Goal: Find specific page/section: Find specific page/section

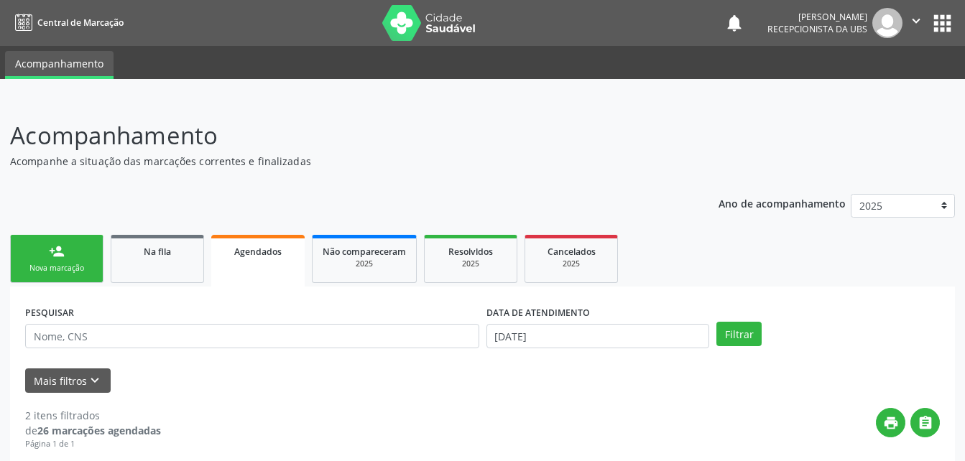
scroll to position [72, 0]
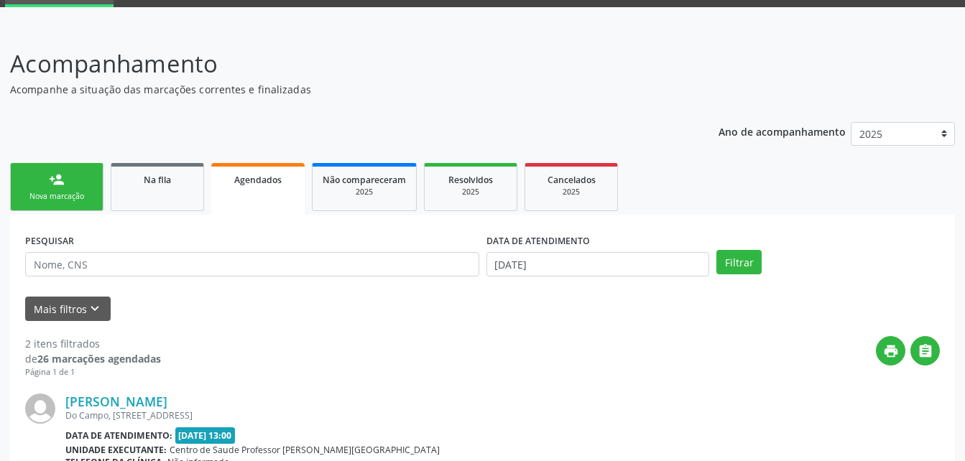
click at [37, 195] on div "Nova marcação" at bounding box center [57, 196] width 72 height 11
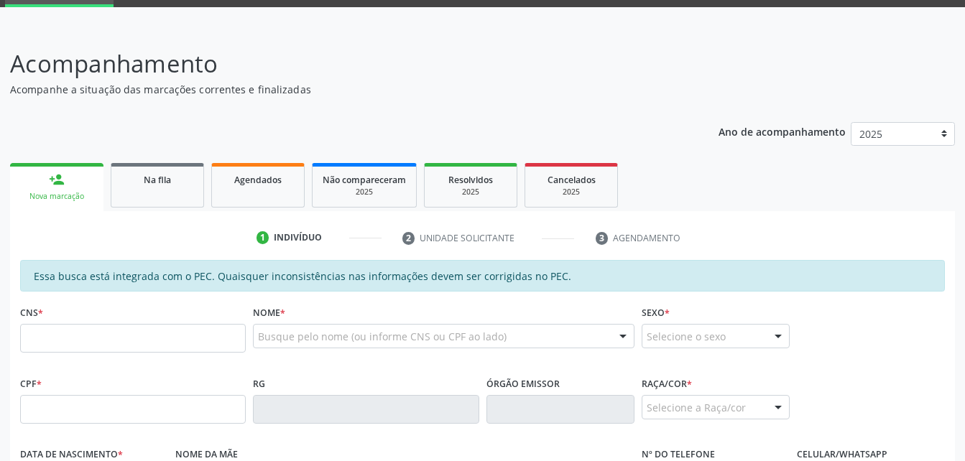
scroll to position [144, 0]
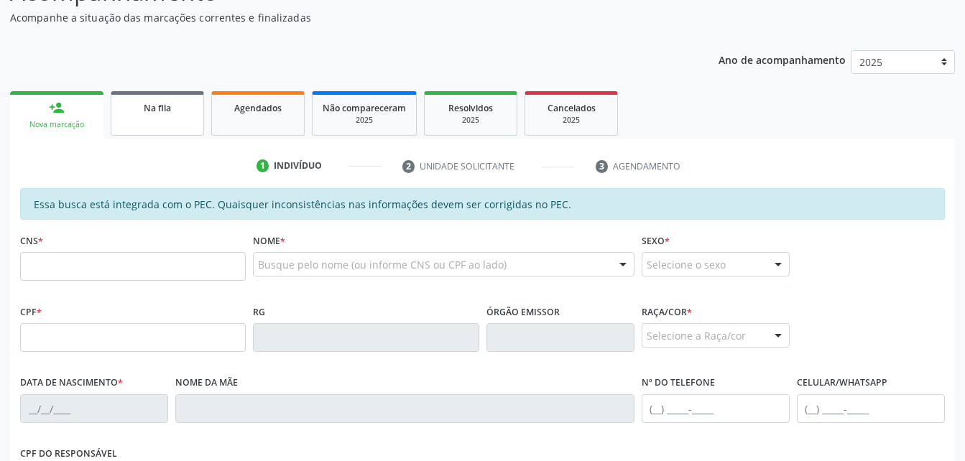
click at [152, 123] on link "Na fila" at bounding box center [157, 113] width 93 height 45
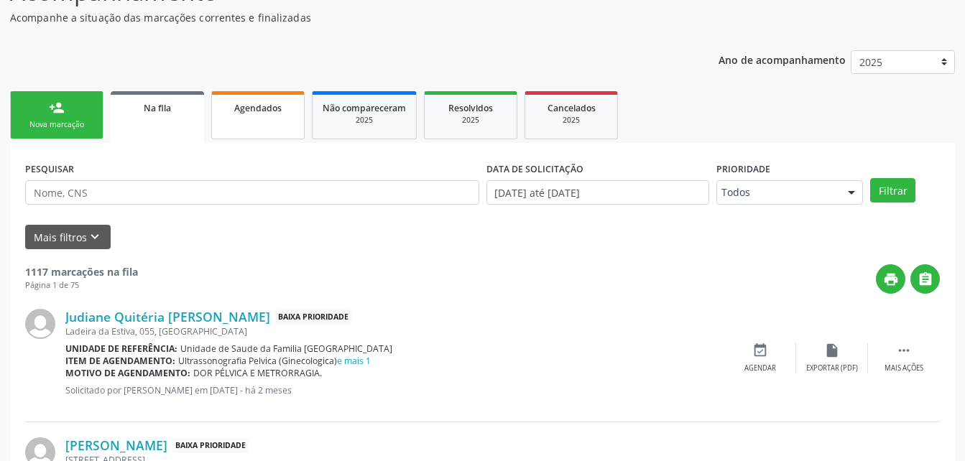
click at [262, 121] on link "Agendados" at bounding box center [257, 115] width 93 height 48
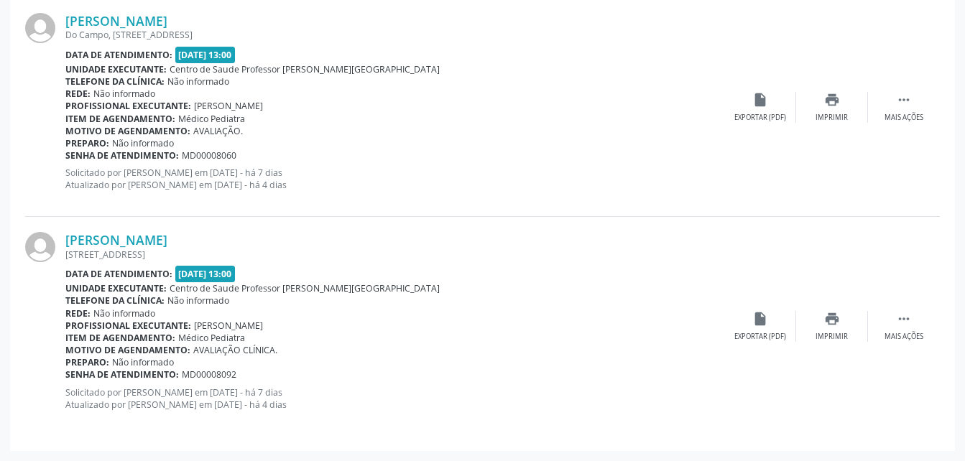
scroll to position [309, 0]
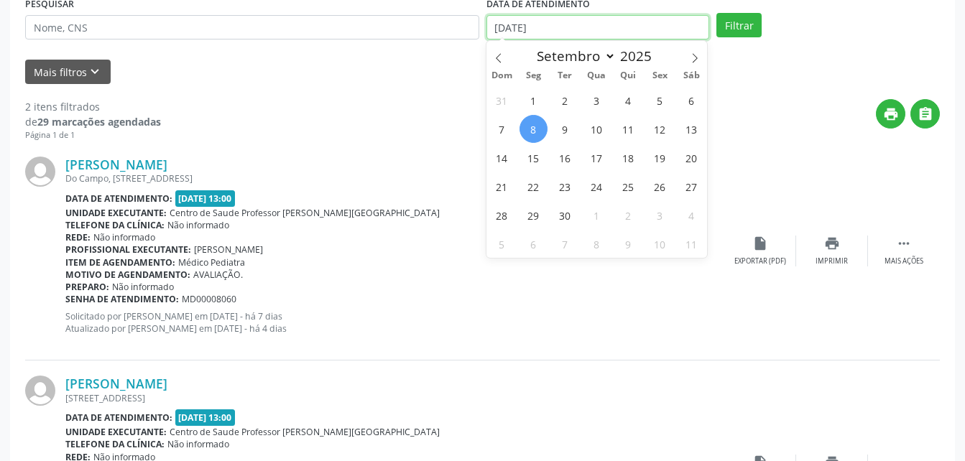
click at [601, 30] on input "[DATE]" at bounding box center [597, 27] width 223 height 24
click at [664, 98] on span "5" at bounding box center [660, 100] width 28 height 28
type input "[DATE]"
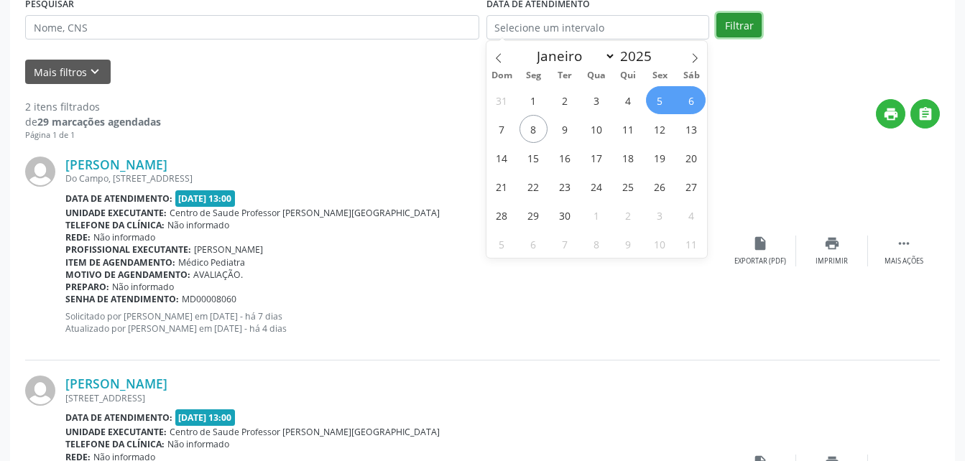
click at [729, 25] on button "Filtrar" at bounding box center [738, 25] width 45 height 24
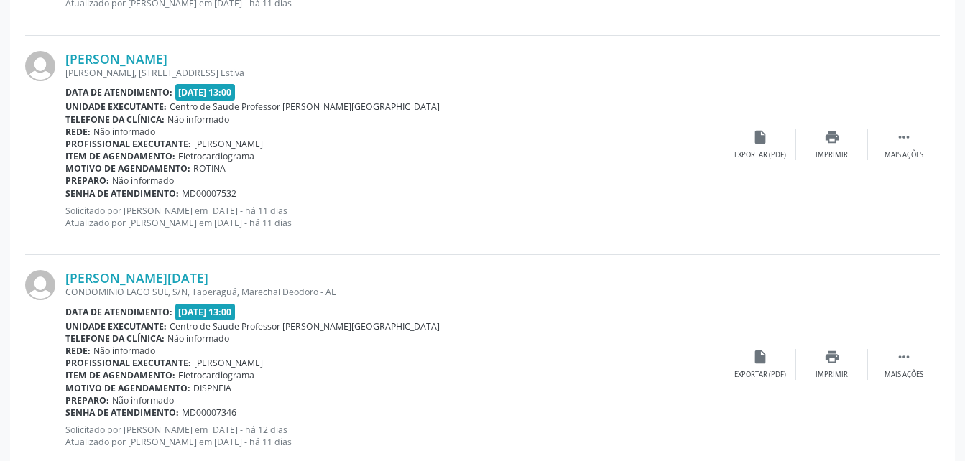
scroll to position [3333, 0]
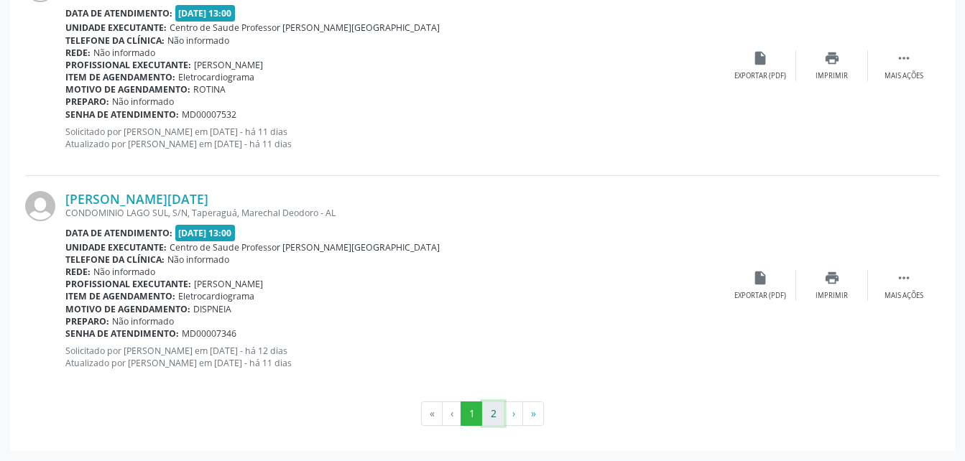
click at [496, 405] on button "2" at bounding box center [493, 414] width 22 height 24
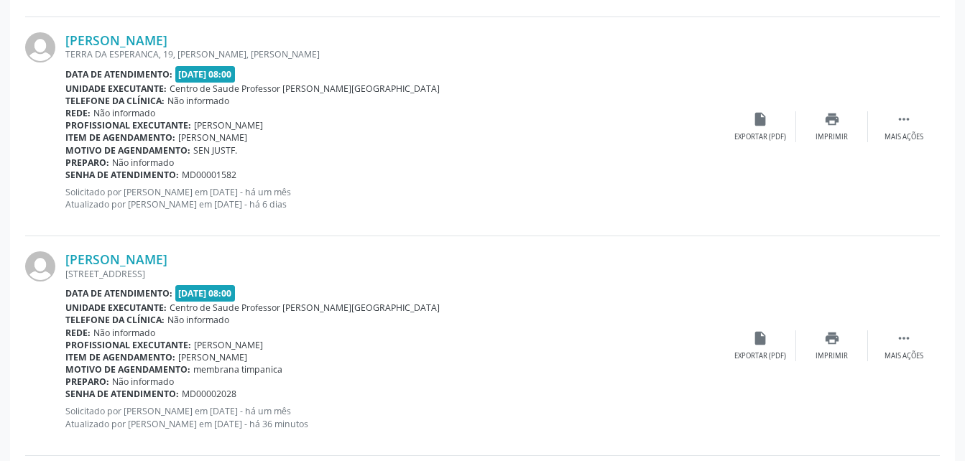
scroll to position [2467, 0]
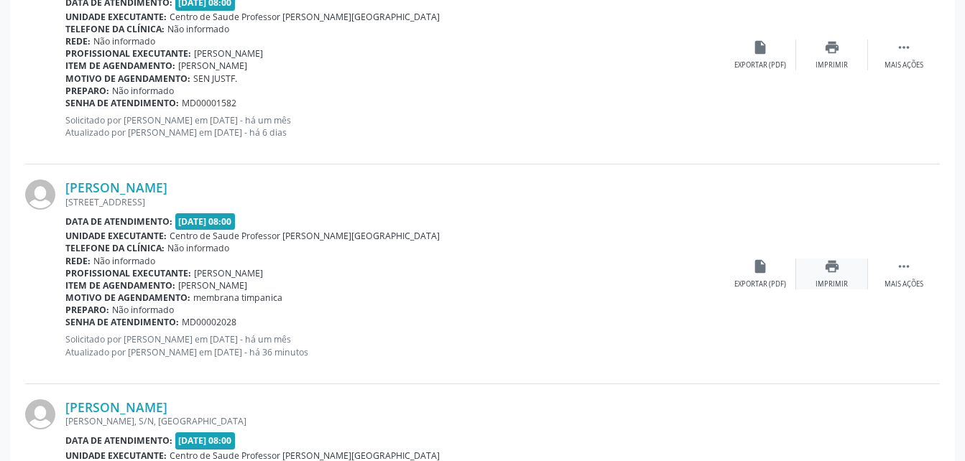
click at [836, 275] on div "print Imprimir" at bounding box center [832, 274] width 72 height 31
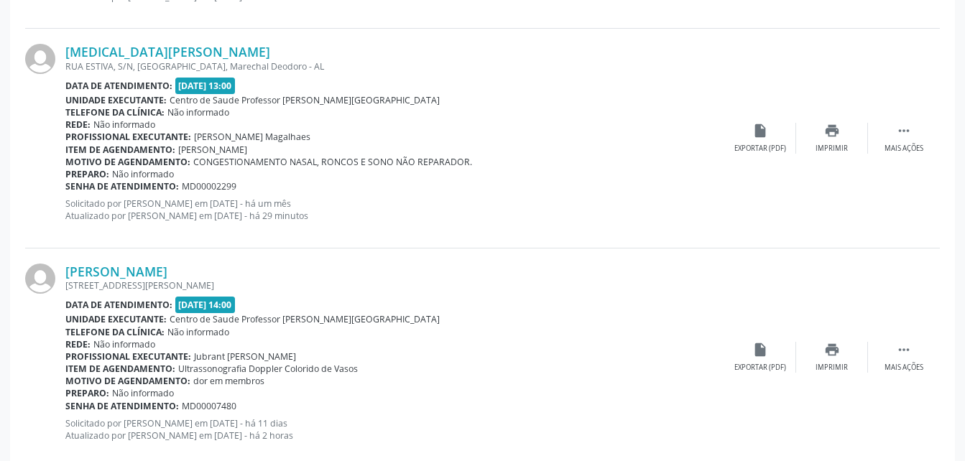
scroll to position [3113, 0]
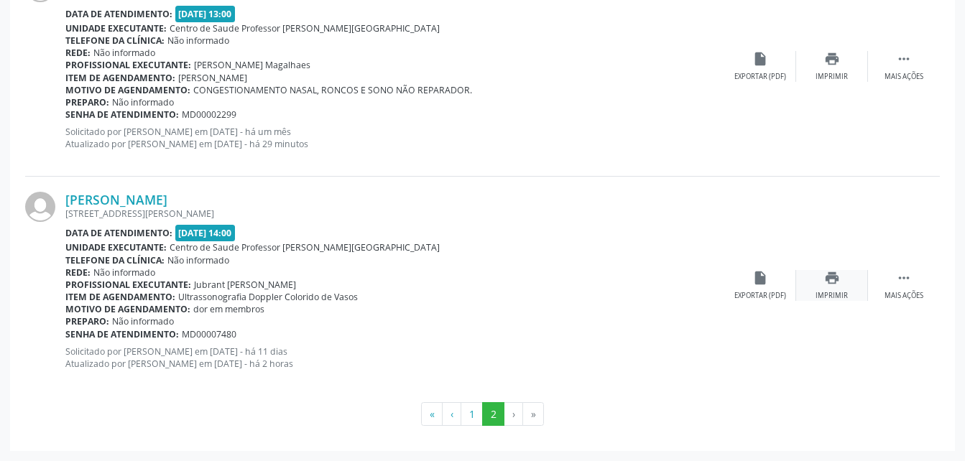
click at [822, 282] on div "print Imprimir" at bounding box center [832, 285] width 72 height 31
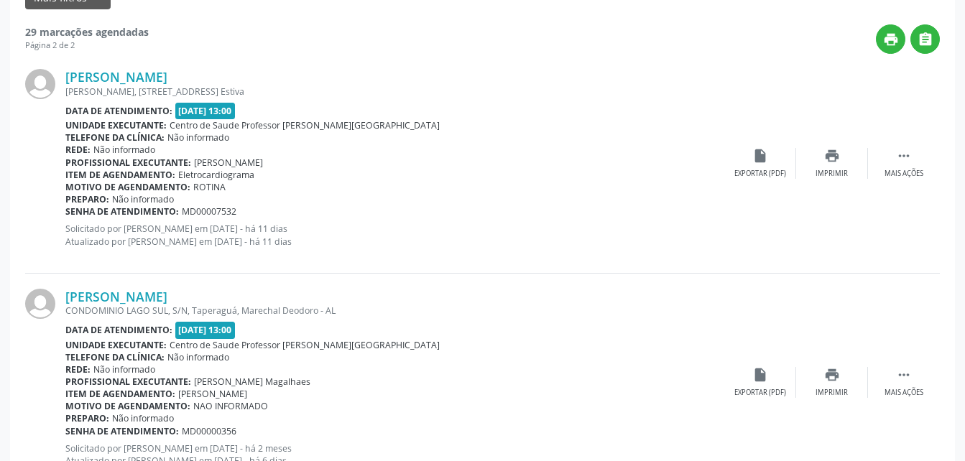
scroll to position [168, 0]
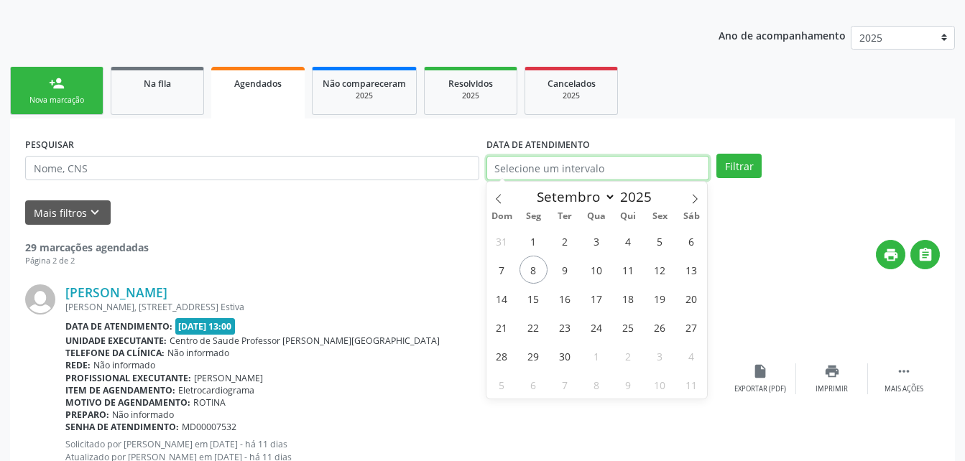
click at [671, 167] on input "text" at bounding box center [597, 168] width 223 height 24
click at [545, 272] on span "8" at bounding box center [533, 270] width 28 height 28
type input "[DATE]"
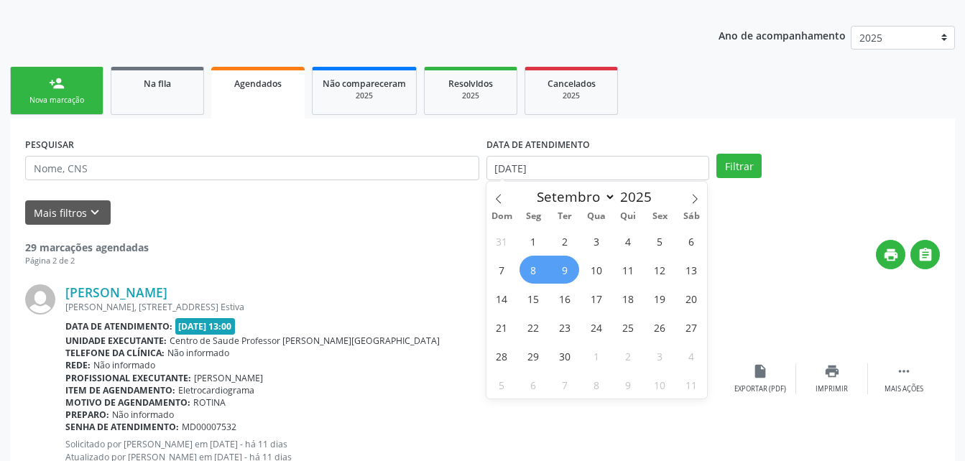
click at [562, 271] on span "9" at bounding box center [565, 270] width 28 height 28
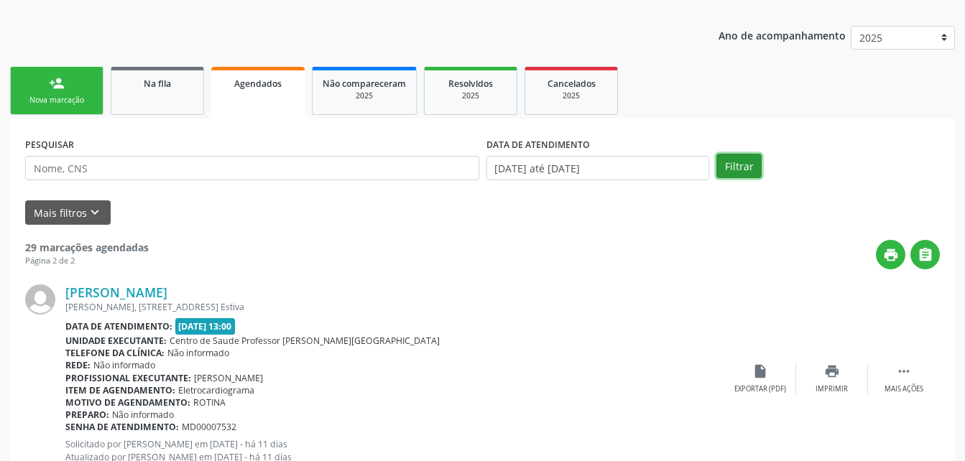
click at [741, 160] on button "Filtrar" at bounding box center [738, 166] width 45 height 24
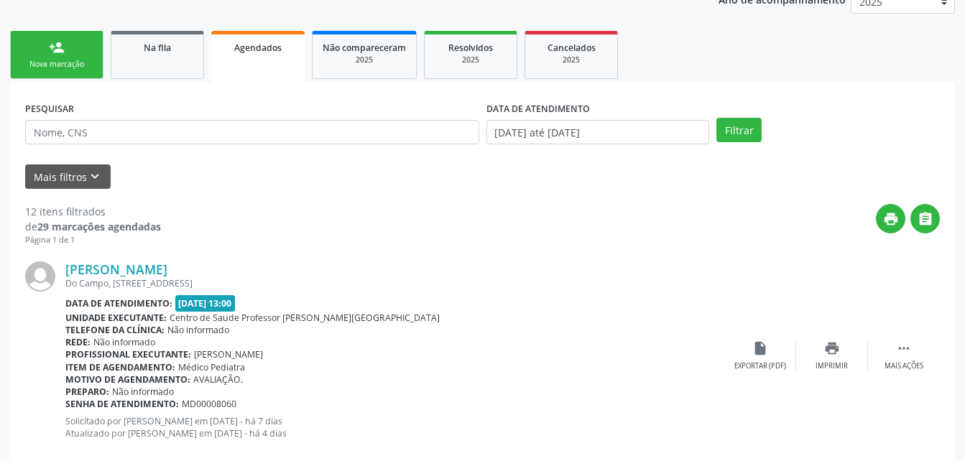
scroll to position [132, 0]
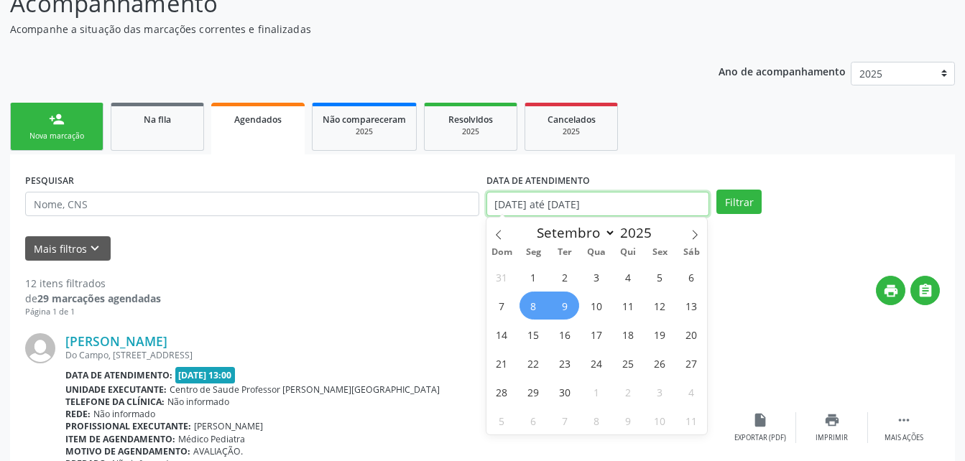
click at [634, 203] on input "[DATE] até [DATE]" at bounding box center [597, 204] width 223 height 24
click at [682, 310] on span "13" at bounding box center [691, 306] width 28 height 28
type input "[DATE]"
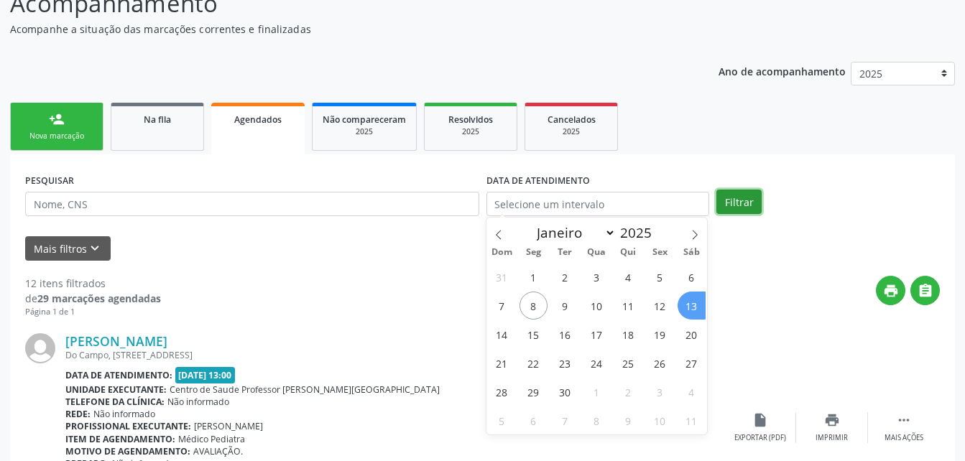
click at [743, 206] on button "Filtrar" at bounding box center [738, 202] width 45 height 24
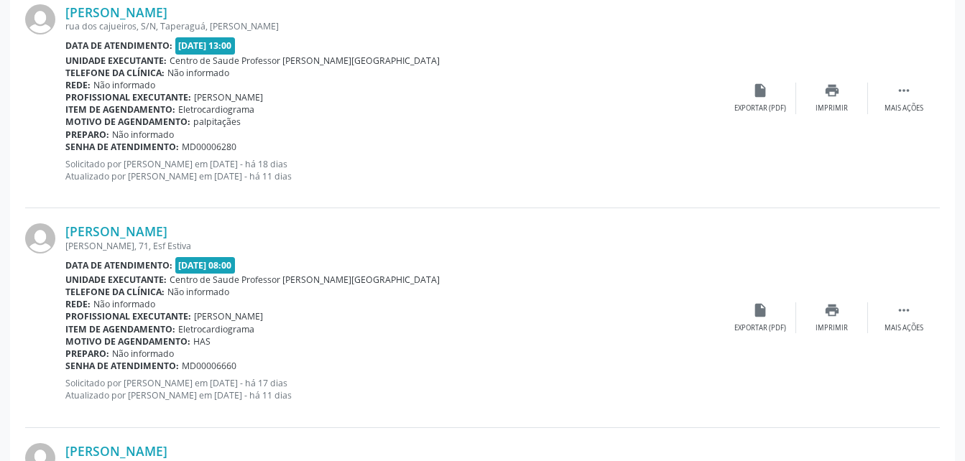
scroll to position [3333, 0]
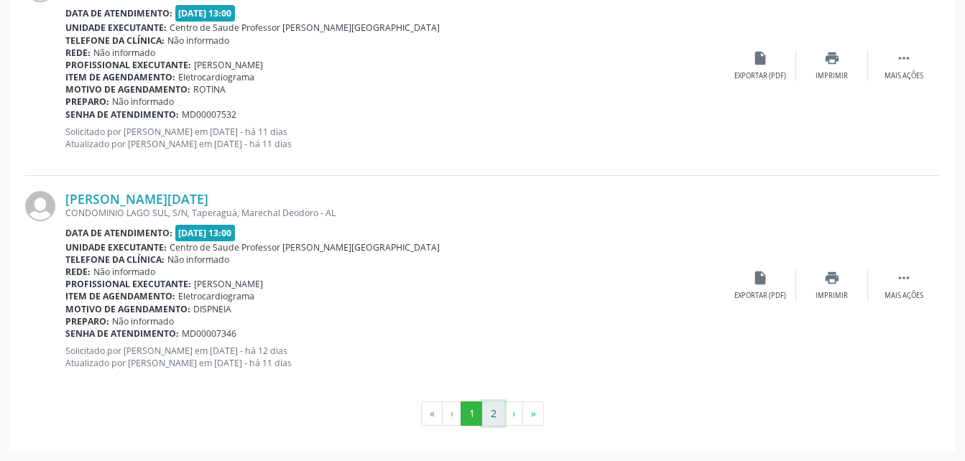
click at [487, 417] on button "2" at bounding box center [493, 414] width 22 height 24
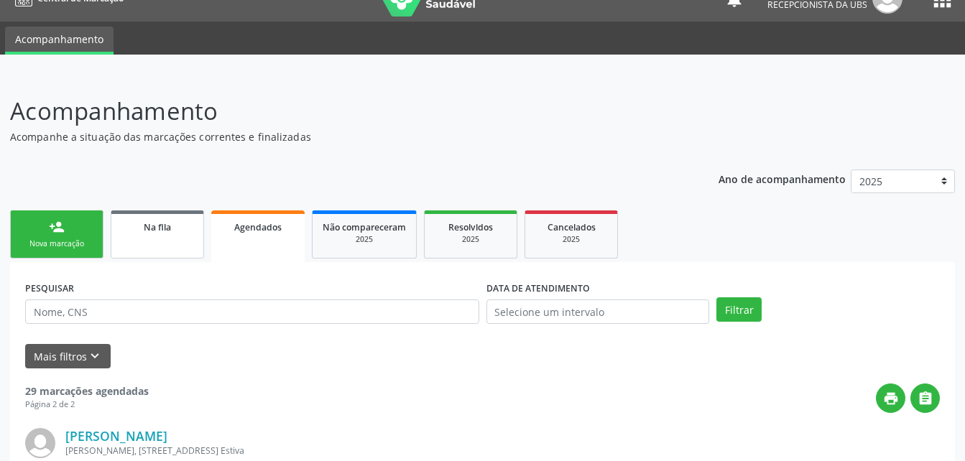
scroll to position [0, 0]
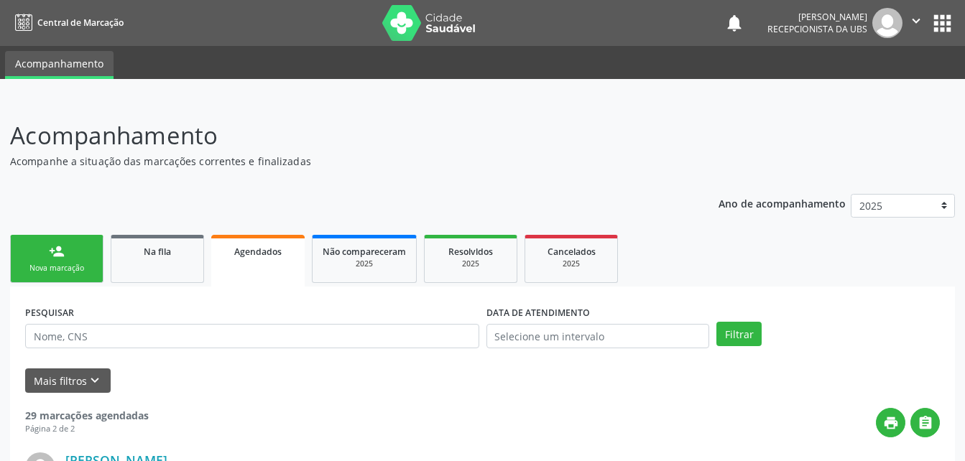
click at [85, 267] on div "Nova marcação" at bounding box center [57, 268] width 72 height 11
